Goal: Answer question/provide support

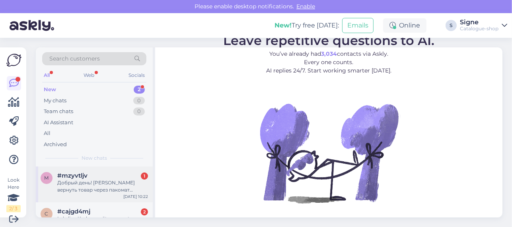
click at [89, 198] on div "m #mzyvtljv 1 Добрый день! [PERSON_NAME] вернуть товар через пакомат [PERSON_NA…" at bounding box center [94, 184] width 117 height 36
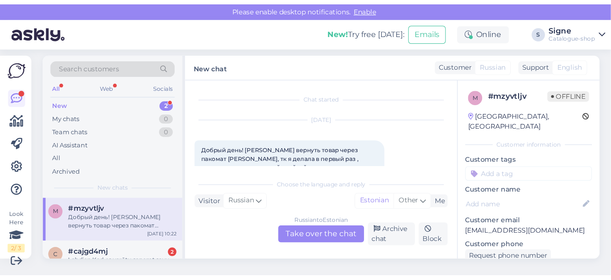
scroll to position [17, 0]
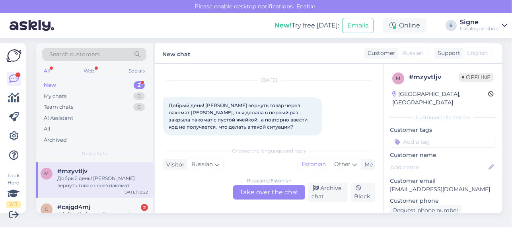
click at [284, 187] on div "Russian to Estonian Take over the chat" at bounding box center [269, 192] width 72 height 14
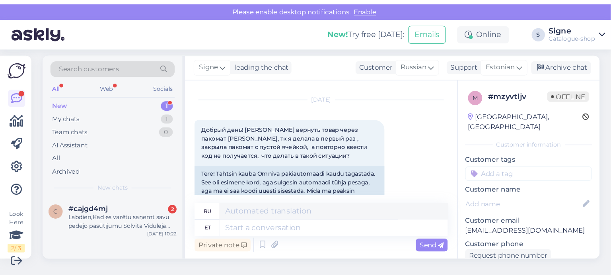
scroll to position [0, 0]
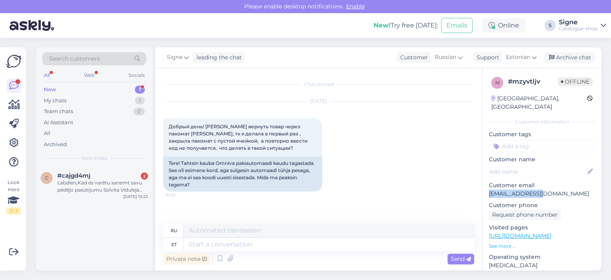
drag, startPoint x: 543, startPoint y: 184, endPoint x: 488, endPoint y: 185, distance: 54.9
click at [488, 185] on div "m # mzyvtljv Offline Latvia, Riga Customer information Customer tags Customer n…" at bounding box center [542, 235] width 119 height 335
copy p "dzejnen@inbox.lv"
click at [199, 226] on textarea at bounding box center [329, 245] width 291 height 14
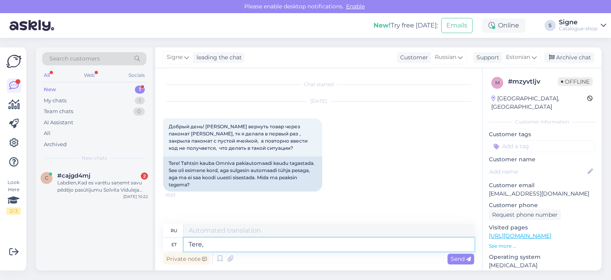
type textarea "Tere, p"
type textarea "Привет,"
type textarea "Tere, palun"
type textarea "Здравствуйте, пожалуйста."
type textarea "Tere, palun pöörduge"
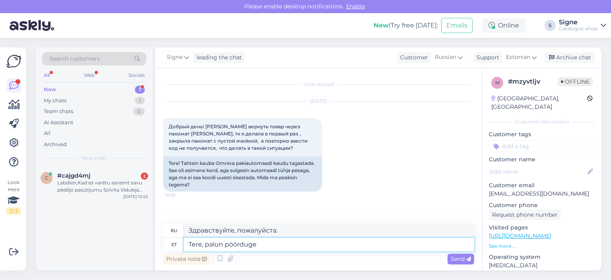
type textarea "Здравствуйте, свяжитесь с нами"
type textarea "Tere, palun pöörduge meie"
type textarea "Здравствуйте, свяжитесь с нами."
type textarea "Tere, palun pöörduge meie klienditeeninduse"
type textarea "Здравствуйте, свяжитесь, пожалуйста, со службой поддержки клиентов."
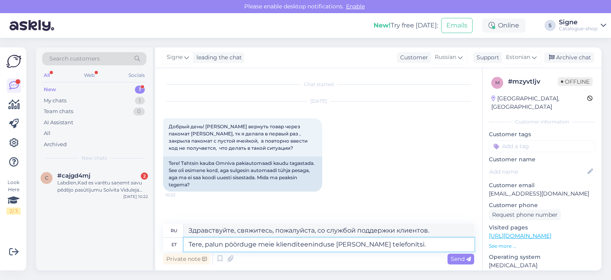
type textarea "Tere, palun pöörduge meie klienditeeninduse poole telefonitsi."
type textarea "Здравствуйте, свяжитесь, пожалуйста, с нашей службой поддержки клиентов по теле…"
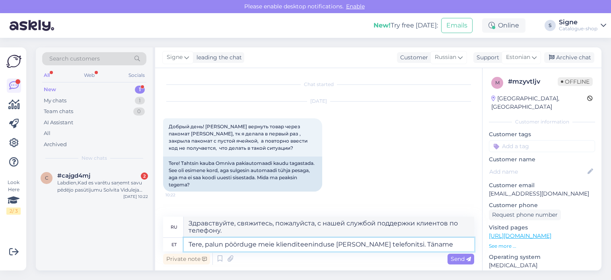
type textarea "Tere, palun pöörduge meie klienditeeninduse poole telefonitsi. Täname!"
type textarea "Здравствуйте, свяжитесь с нашей службой поддержки клиентов по телефону. Спасибо!"
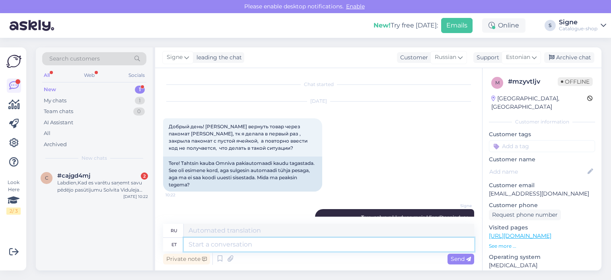
scroll to position [45, 0]
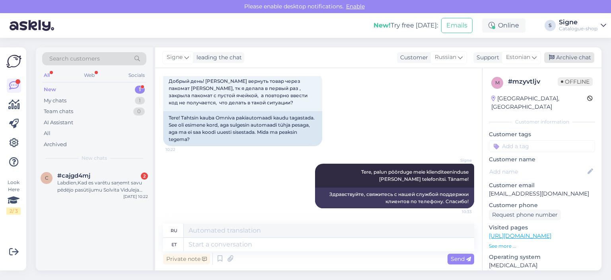
click at [512, 52] on div "Archive chat" at bounding box center [569, 57] width 50 height 11
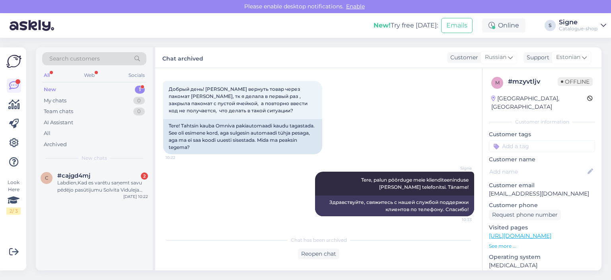
click at [66, 191] on div "Labdien,Kad es varētu saņemt savu pēdējo pasūtījumu Solvita Viduleja Dzelzavas …" at bounding box center [102, 186] width 91 height 14
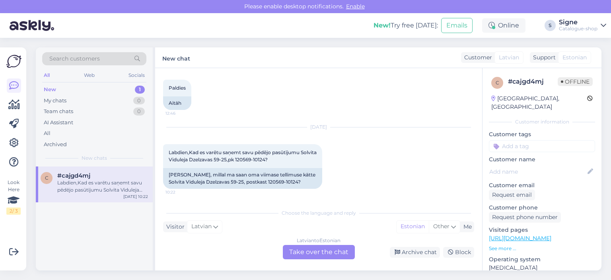
click at [306, 226] on div "Latvian to Estonian Take over the chat" at bounding box center [319, 252] width 72 height 14
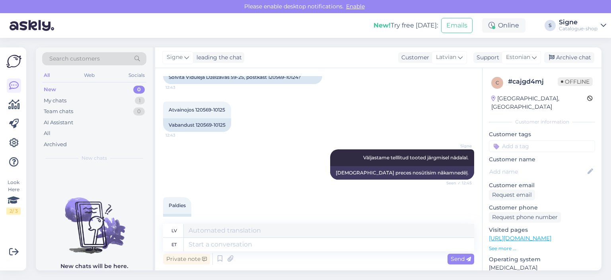
scroll to position [353, 0]
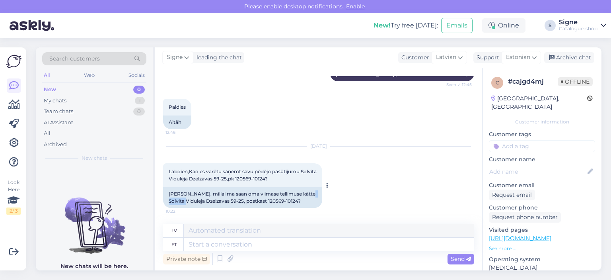
drag, startPoint x: 169, startPoint y: 199, endPoint x: 189, endPoint y: 200, distance: 20.0
click at [189, 200] on div "Tere, millal ma saan oma viimase tellimuse kätte Solvita Viduleja Dzelzavas 59-…" at bounding box center [242, 197] width 159 height 21
copy div "Viduleja"
drag, startPoint x: 212, startPoint y: 238, endPoint x: 202, endPoint y: 244, distance: 11.6
click at [210, 226] on textarea at bounding box center [329, 245] width 291 height 14
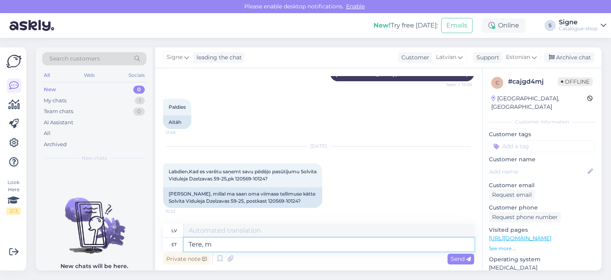
type textarea "Tere, me"
type textarea "Sveiki,"
type textarea "Tere, meie"
type textarea "Sveiki, mēs"
type textarea "Tere, meie poolt"
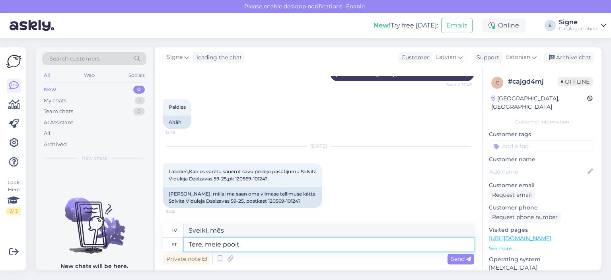
type textarea "Sveiki, no mums"
type textarea "Tere, meie poolt on"
type textarea "Sveiki, mums ir"
type textarea "Tere, meie poolt on postipakk j"
type textarea "Sveiki, mums ir paciņa."
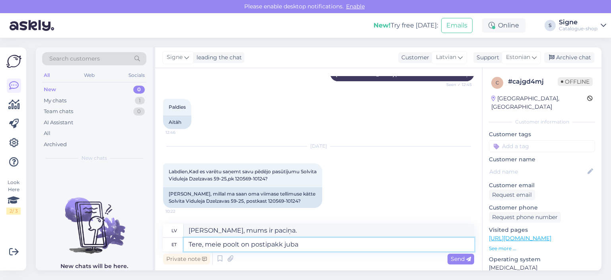
type textarea "Tere, meie poolt on postipakk juba"
type textarea "Sveiki, mums jau ir paciņa."
type textarea "Tere, meie poolt on postipakk juba väljastatud"
type textarea "Sveiki, mēs jau esam nosūtījuši sūtījumu."
paste textarea "05605532069530"
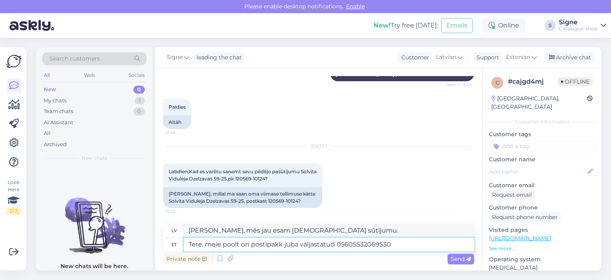
type textarea "Tere, meie poolt on postipakk juba väljastatud 05605532069530,"
type textarea "Sveiki, mēs jau esam izsnieguši sūtījumu 05605532069530"
type textarea "Tere, meie poolt on postipakk juba väljastatud 05605532069530."
type textarea "Sveiki, mēs jau esam izsnieguši sūtījumu 05605532069530."
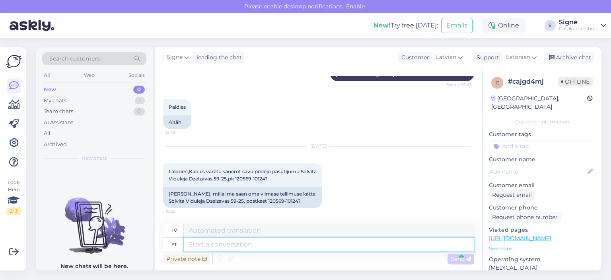
scroll to position [408, 0]
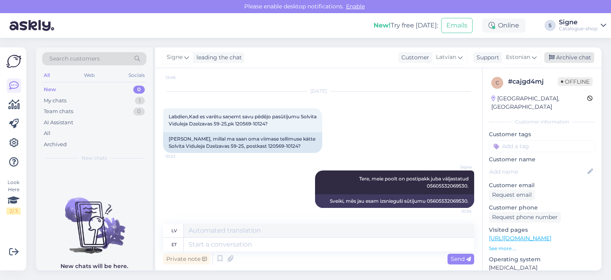
click at [512, 55] on div "Archive chat" at bounding box center [569, 57] width 50 height 11
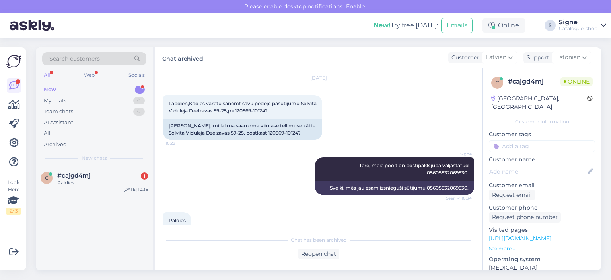
scroll to position [448, 0]
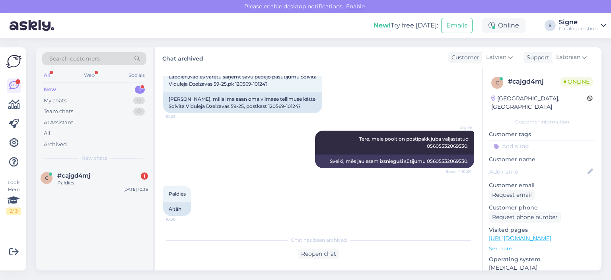
click at [332, 226] on div "Chat has been archived Reopen chat" at bounding box center [318, 245] width 311 height 27
click at [328, 226] on div "Reopen chat" at bounding box center [318, 253] width 41 height 11
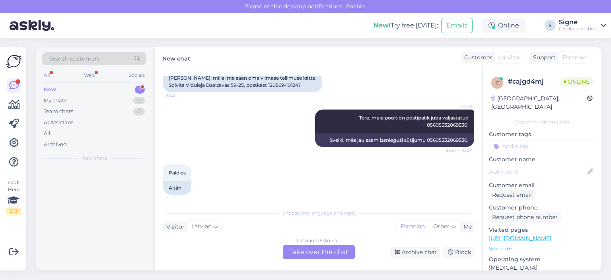
scroll to position [457, 0]
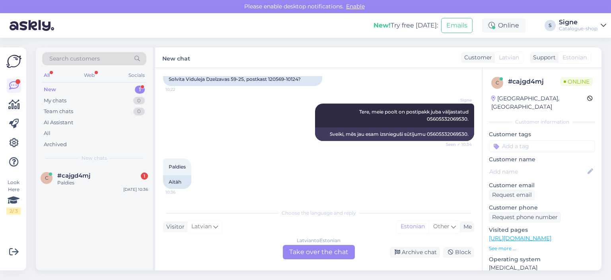
click at [328, 226] on div "Latvian to Estonian Take over the chat" at bounding box center [319, 252] width 72 height 14
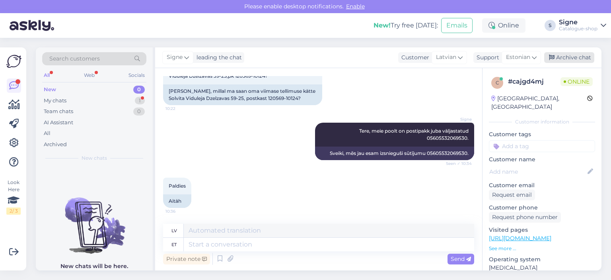
click at [512, 59] on div "Archive chat" at bounding box center [569, 57] width 50 height 11
